Goal: Transaction & Acquisition: Purchase product/service

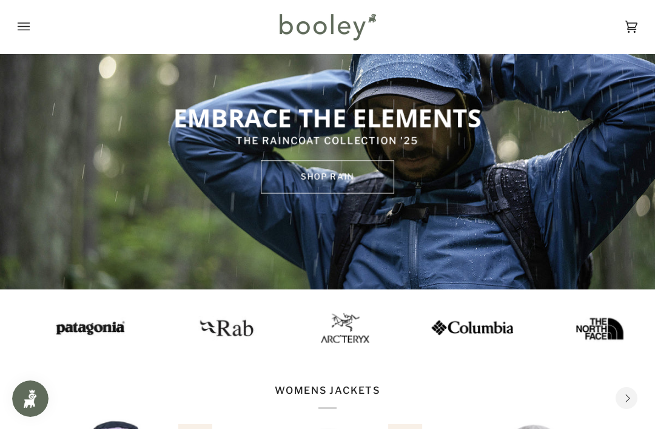
click at [30, 27] on button "Open menu" at bounding box center [36, 26] width 36 height 53
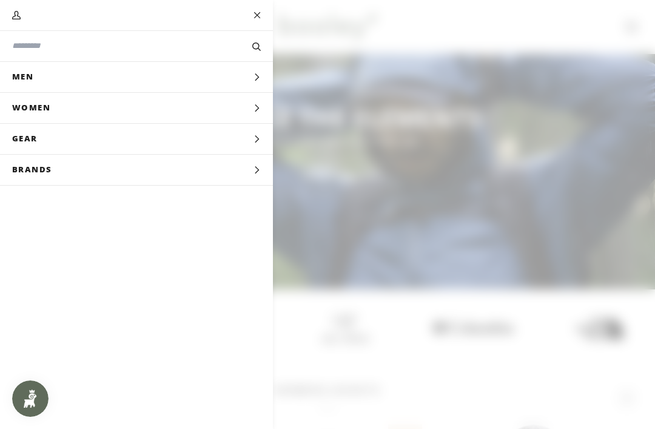
click at [257, 137] on icon "Main menu" at bounding box center [257, 139] width 8 height 8
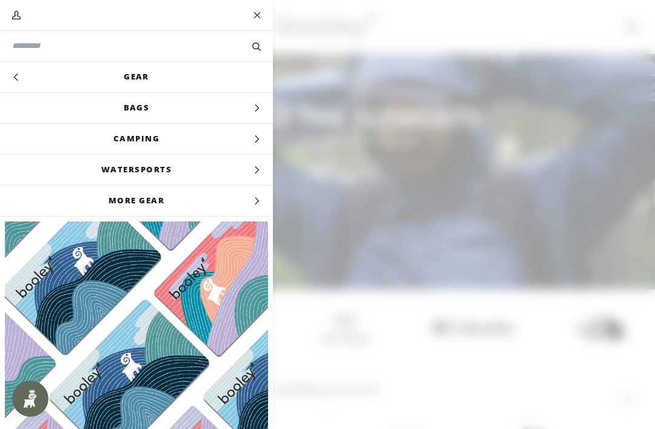
click at [251, 204] on span "More Gear" at bounding box center [136, 201] width 273 height 30
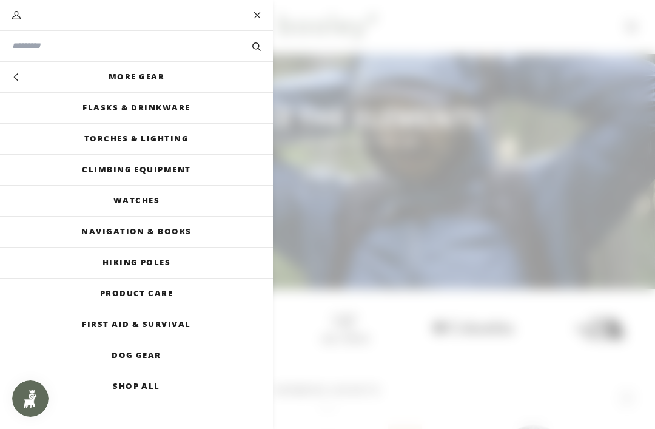
click at [160, 168] on link "Climbing Equipment" at bounding box center [136, 170] width 273 height 30
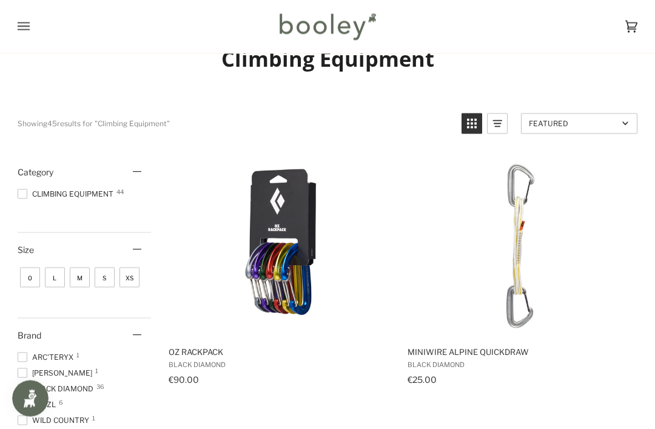
scroll to position [41, 0]
click at [551, 237] on img "Miniwire Alpine Quickdraw" at bounding box center [521, 246] width 182 height 182
